Goal: Information Seeking & Learning: Learn about a topic

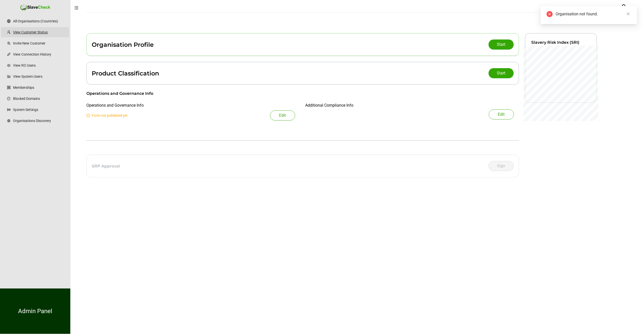
click at [23, 31] on link "View Customer Status" at bounding box center [39, 32] width 52 height 10
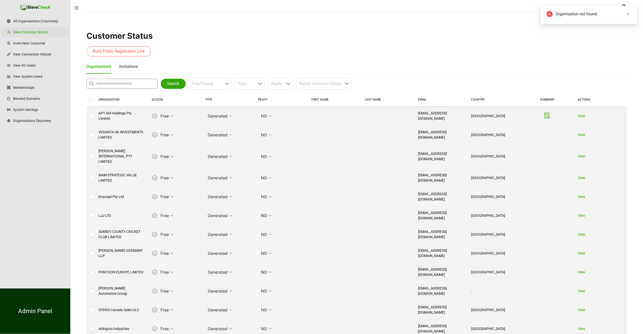
click at [118, 86] on input "text" at bounding box center [123, 84] width 55 height 6
type input "**********"
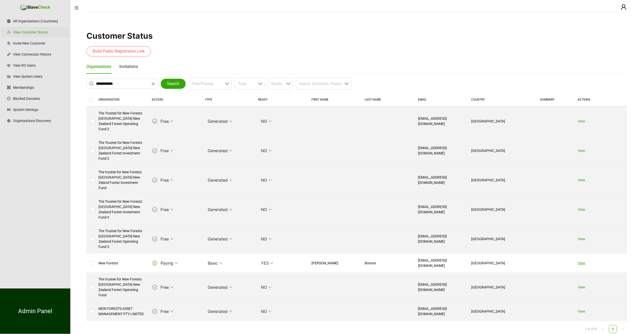
click at [580, 261] on link "View" at bounding box center [582, 263] width 8 height 4
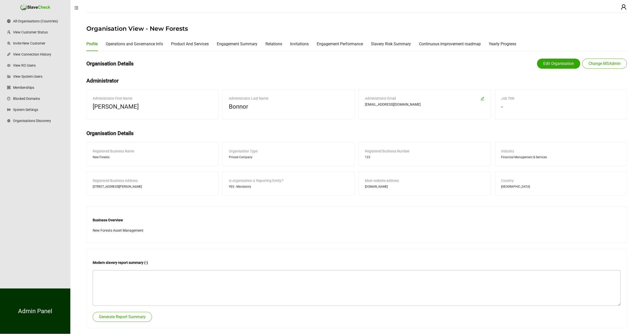
click at [261, 68] on div "Organisation Details Edit Organisation Change MSAdmin" at bounding box center [356, 63] width 541 height 17
click at [319, 70] on div "Organisation Details Edit Organisation Change MSAdmin" at bounding box center [356, 63] width 541 height 17
click at [456, 42] on div "Continuous improvement roadmap" at bounding box center [450, 44] width 62 height 6
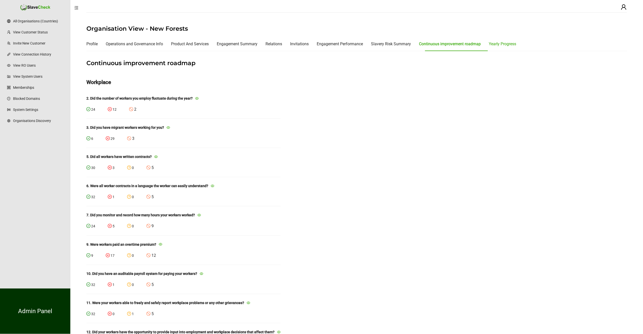
click at [502, 44] on div "Yearly Progress" at bounding box center [502, 44] width 27 height 6
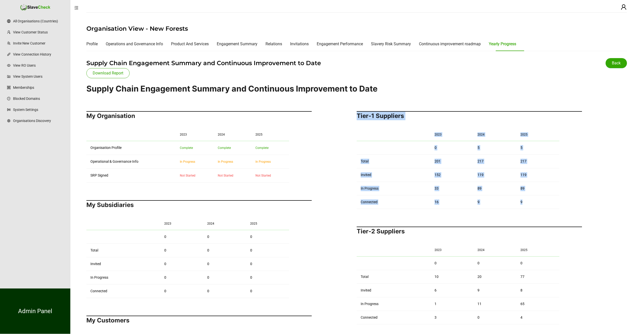
drag, startPoint x: 358, startPoint y: 116, endPoint x: 549, endPoint y: 205, distance: 210.3
click at [549, 205] on div "Tier-1 Suppliers 2023 2024 2025 0 5 5 Total 201 217 217 Invited 152 119 119 In …" at bounding box center [469, 160] width 225 height 98
copy div "Tier-1 Suppliers 2023 2024 2025 0 5 5 Total 201 217 217 Invited 152 119 119 In …"
click at [406, 245] on th at bounding box center [394, 249] width 74 height 13
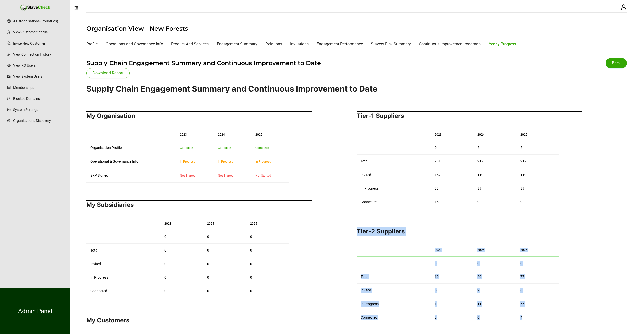
drag, startPoint x: 357, startPoint y: 231, endPoint x: 529, endPoint y: 317, distance: 192.9
click at [529, 317] on div "Tier-2 Suppliers 2023 2024 2025 0 0 0 Total 10 20 77 Invited 6 9 8 In Progress …" at bounding box center [469, 275] width 225 height 98
copy div "Tier-2 Suppliers 2023 2024 2025 0 0 0 Total 10 20 77 Invited 6 9 8 In Progress …"
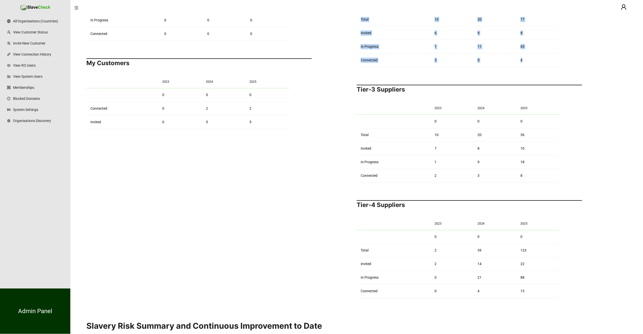
scroll to position [310, 0]
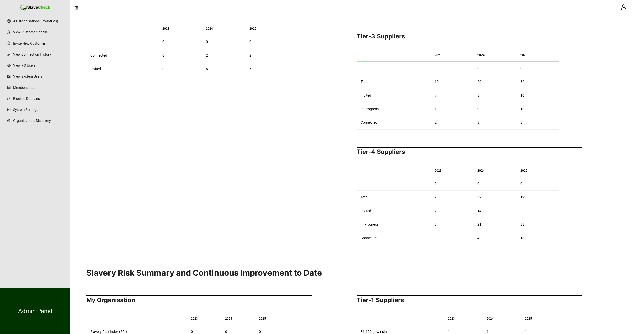
click at [361, 35] on h2 "Tier-3 Suppliers" at bounding box center [469, 36] width 225 height 9
drag, startPoint x: 357, startPoint y: 36, endPoint x: 550, endPoint y: 129, distance: 214.8
click at [550, 129] on div "Tier-1 Suppliers 2023 2024 2025 0 5 5 Total 201 217 217 Invited 152 119 119 In …" at bounding box center [469, 29] width 225 height 466
copy div "Tier-3 Suppliers 2023 2024 2025 0 0 0 Total 10 20 36 Invited 7 8 10 In Progress…"
click at [386, 153] on h2 "Tier-4 Suppliers" at bounding box center [469, 151] width 225 height 9
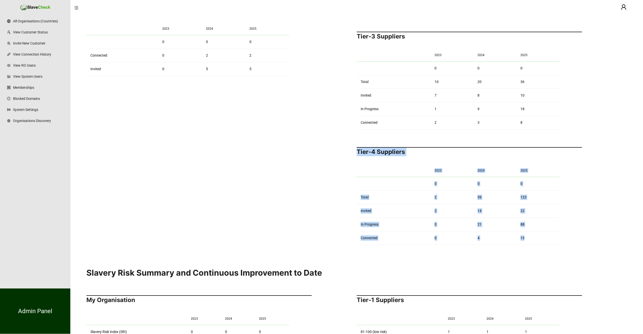
drag, startPoint x: 357, startPoint y: 152, endPoint x: 543, endPoint y: 240, distance: 205.9
click at [543, 240] on div "Tier-4 Suppliers 2023 2024 2025 0 0 0 Total 2 39 123 Invited 2 14 22 In Progres…" at bounding box center [469, 196] width 225 height 98
copy div "Tier-4 Suppliers 2023 2024 2025 0 0 0 Total 2 39 123 Invited 2 14 22 In Progres…"
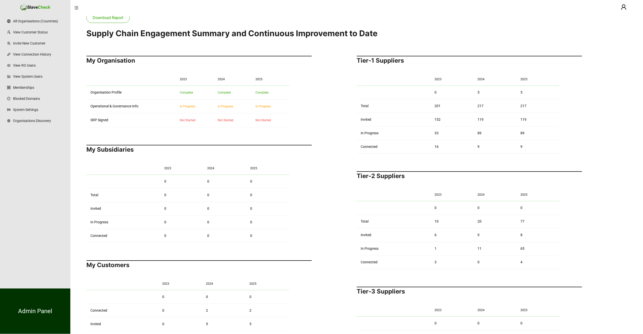
scroll to position [0, 0]
